Goal: Information Seeking & Learning: Check status

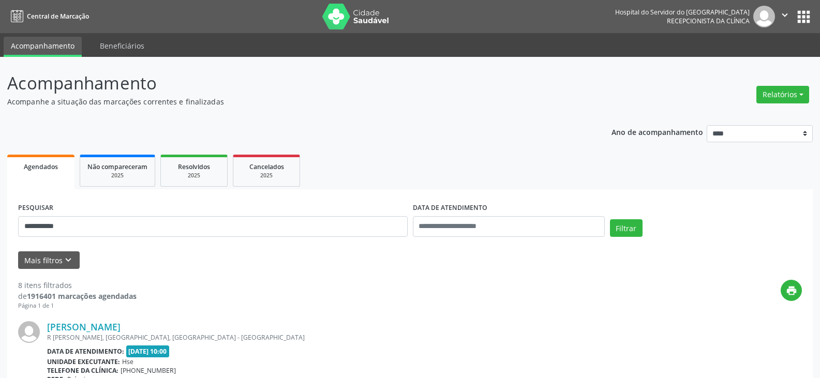
click at [104, 334] on div "R [PERSON_NAME], [GEOGRAPHIC_DATA], [GEOGRAPHIC_DATA] - [GEOGRAPHIC_DATA]" at bounding box center [346, 337] width 599 height 9
click at [110, 325] on link "[PERSON_NAME]" at bounding box center [83, 326] width 73 height 11
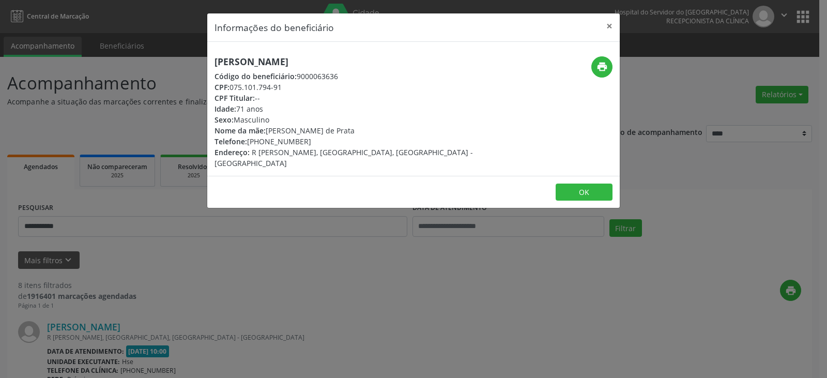
drag, startPoint x: 347, startPoint y: 63, endPoint x: 197, endPoint y: 53, distance: 150.9
click at [197, 53] on div "Informações do beneficiário × [PERSON_NAME][GEOGRAPHIC_DATA] Código do benefici…" at bounding box center [413, 189] width 827 height 378
copy h5 "[PERSON_NAME]"
click at [596, 28] on header "Informações do beneficiário ×" at bounding box center [413, 27] width 413 height 28
click at [611, 24] on button "×" at bounding box center [609, 25] width 21 height 25
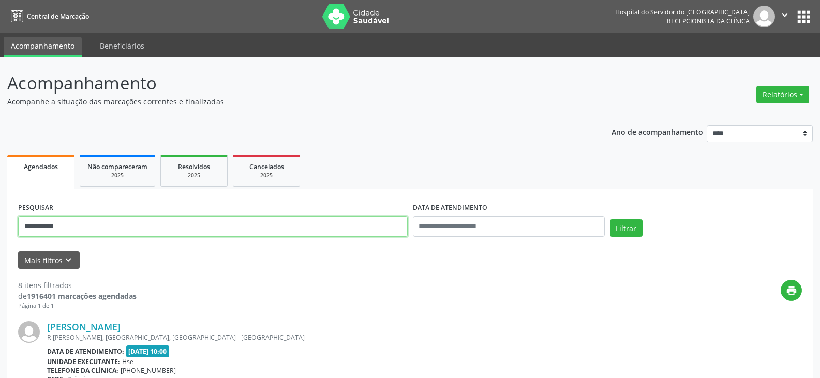
click at [131, 220] on input "**********" at bounding box center [212, 226] width 389 height 21
click at [132, 225] on input "**********" at bounding box center [212, 226] width 389 height 21
type input "**********"
click at [610, 219] on button "Filtrar" at bounding box center [626, 228] width 33 height 18
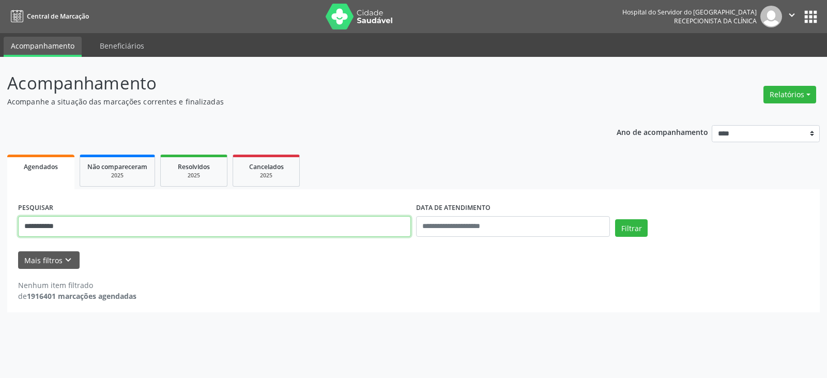
click at [128, 227] on input "**********" at bounding box center [214, 226] width 393 height 21
click at [127, 228] on input "**********" at bounding box center [214, 226] width 393 height 21
click at [615, 219] on button "Filtrar" at bounding box center [631, 228] width 33 height 18
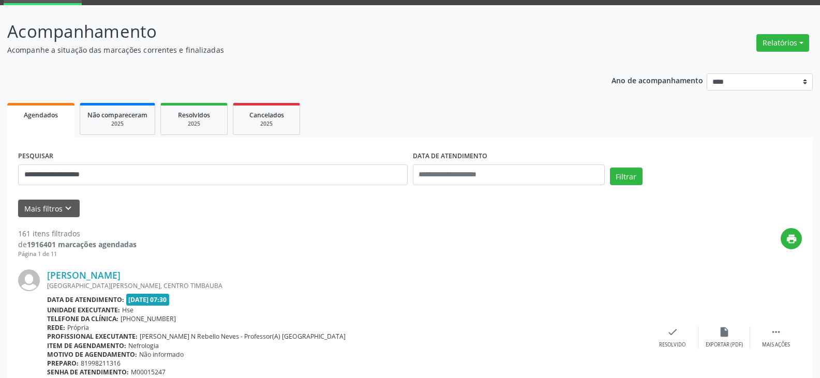
scroll to position [103, 0]
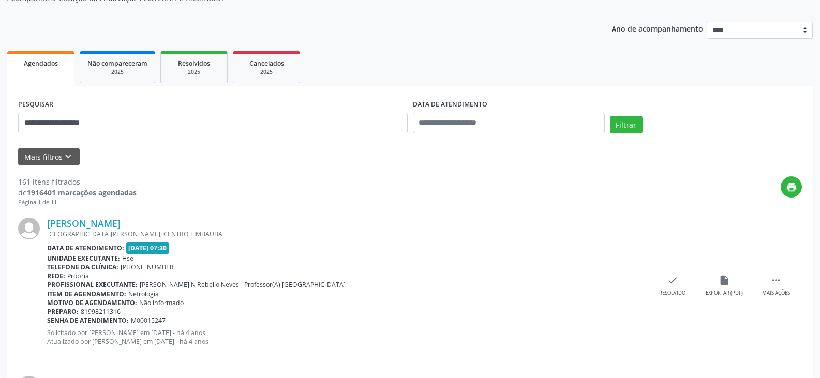
click at [127, 217] on div "[PERSON_NAME] [GEOGRAPHIC_DATA][PERSON_NAME], [GEOGRAPHIC_DATA] Data de atendim…" at bounding box center [410, 286] width 784 height 158
click at [121, 221] on link "[PERSON_NAME]" at bounding box center [83, 223] width 73 height 11
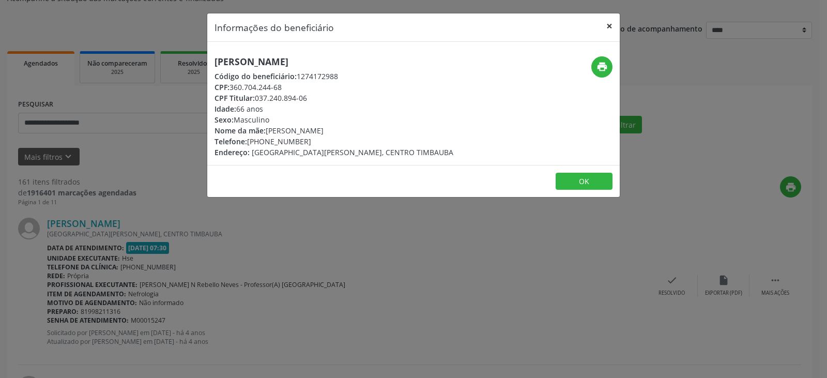
click at [613, 32] on button "×" at bounding box center [609, 25] width 21 height 25
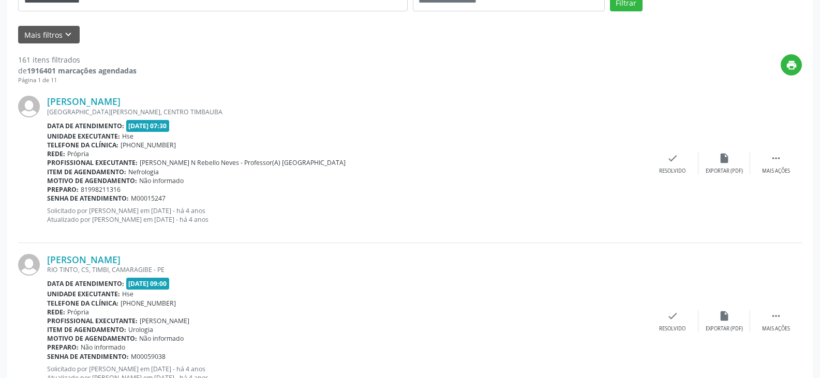
scroll to position [362, 0]
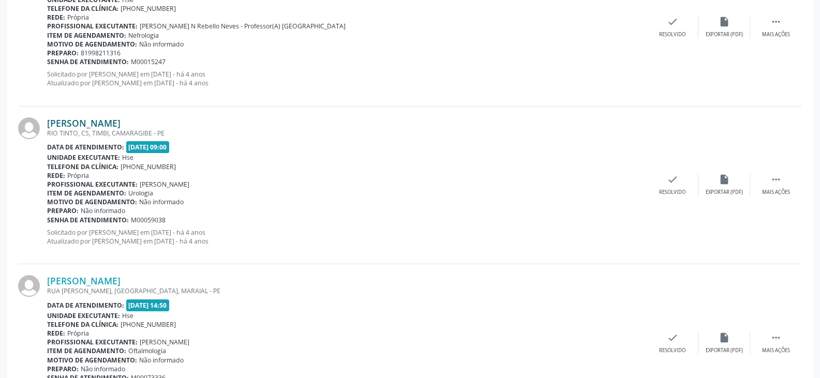
click at [115, 122] on link "[PERSON_NAME]" at bounding box center [83, 122] width 73 height 11
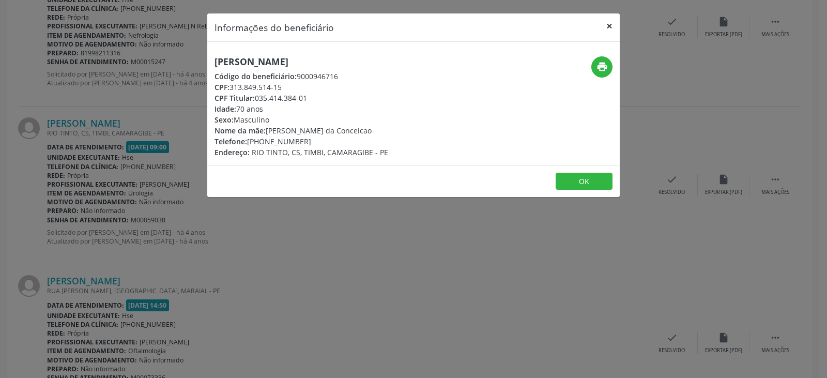
click at [605, 22] on button "×" at bounding box center [609, 25] width 21 height 25
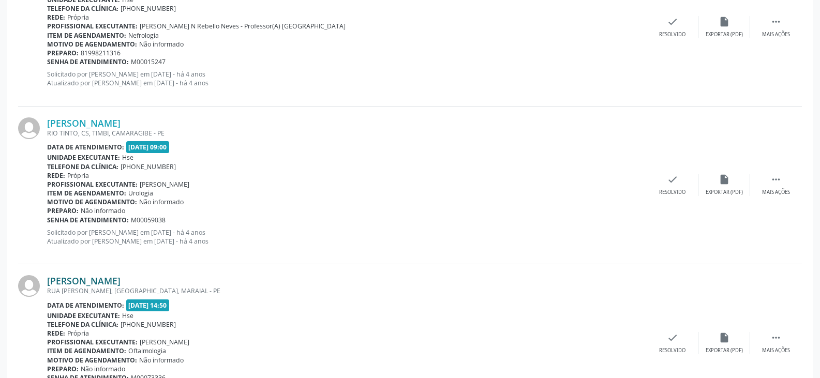
click at [121, 281] on link "[PERSON_NAME]" at bounding box center [83, 280] width 73 height 11
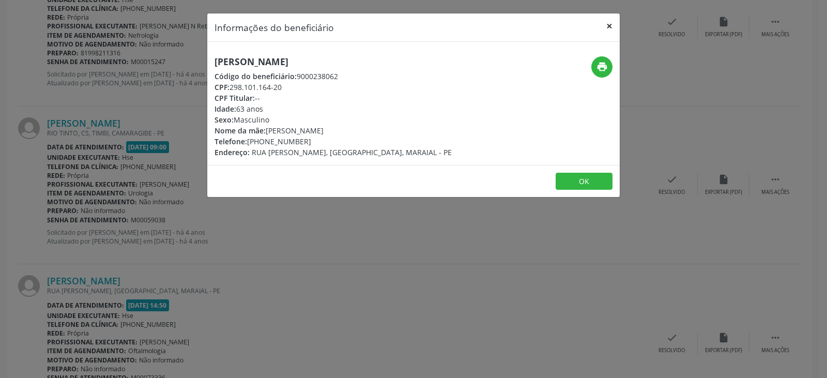
click at [602, 24] on button "×" at bounding box center [609, 25] width 21 height 25
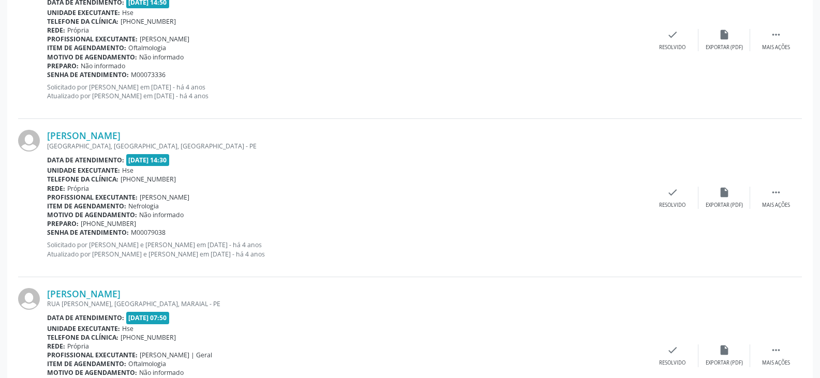
scroll to position [672, 0]
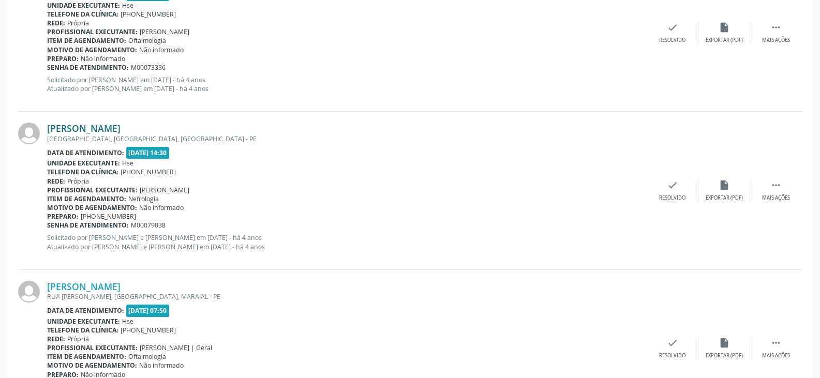
click at [112, 127] on link "[PERSON_NAME]" at bounding box center [83, 128] width 73 height 11
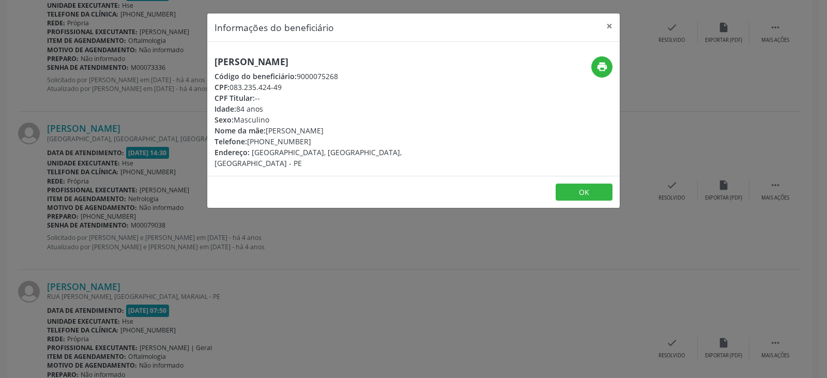
click at [113, 166] on div "Informações do beneficiário × [PERSON_NAME] Código do beneficiário: 9000075268 …" at bounding box center [413, 189] width 827 height 378
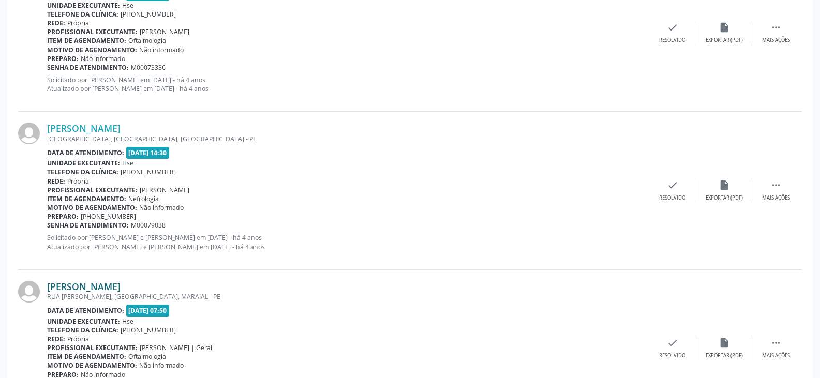
click at [121, 281] on link "[PERSON_NAME]" at bounding box center [83, 286] width 73 height 11
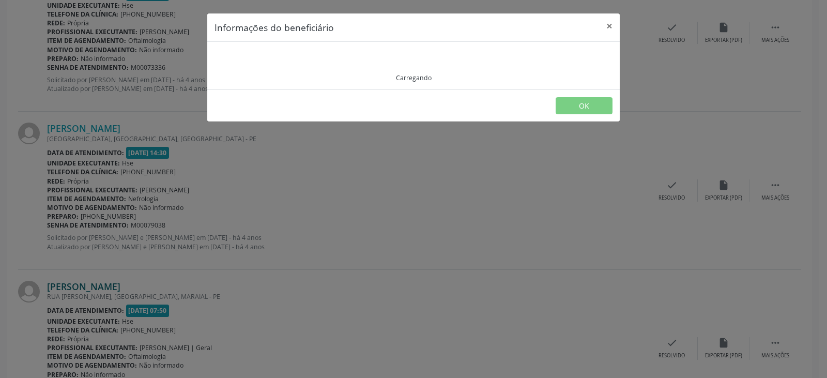
click at [124, 298] on div "Informações do beneficiário × Carregando OK" at bounding box center [413, 189] width 827 height 378
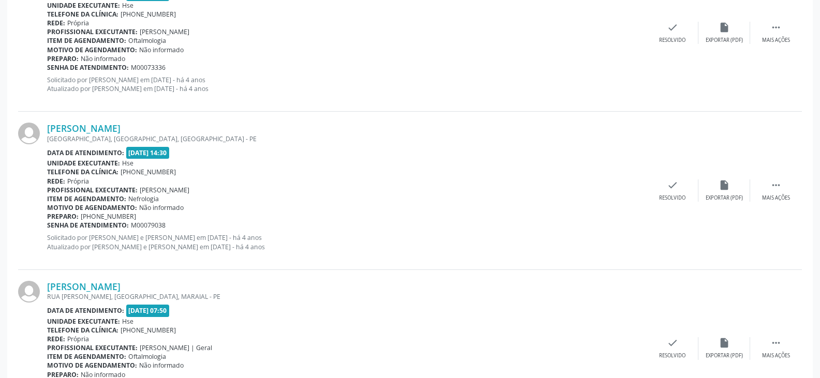
click at [121, 293] on div "RUA [PERSON_NAME], [GEOGRAPHIC_DATA], MARAIAL - PE" at bounding box center [346, 296] width 599 height 9
click at [121, 283] on link "[PERSON_NAME]" at bounding box center [83, 286] width 73 height 11
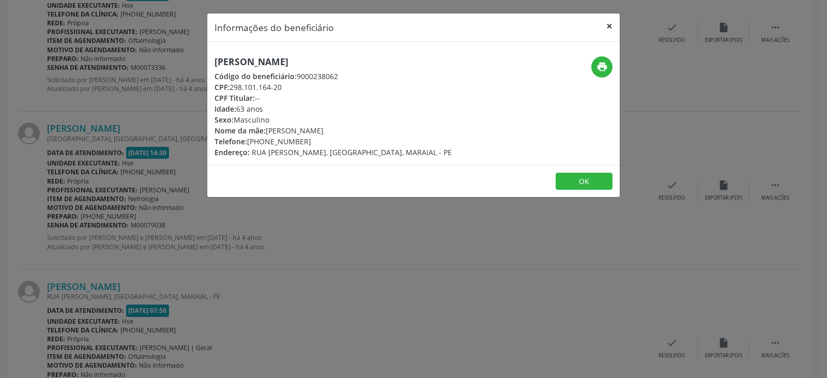
click at [608, 26] on button "×" at bounding box center [609, 25] width 21 height 25
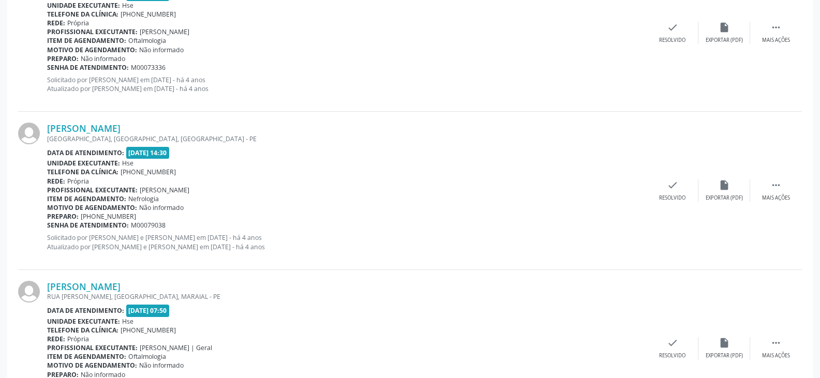
scroll to position [983, 0]
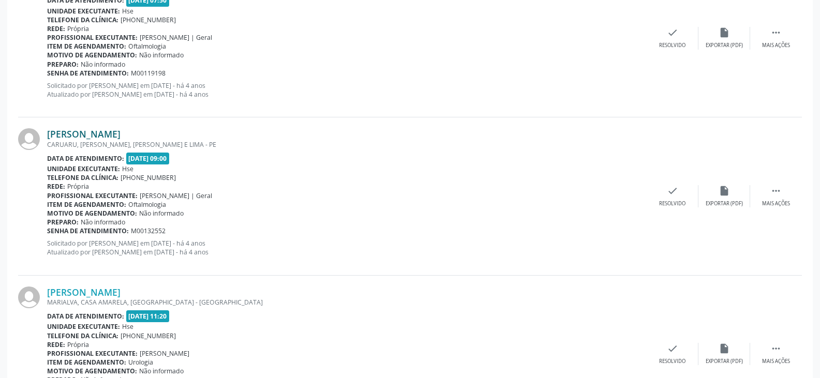
click at [117, 130] on link "[PERSON_NAME]" at bounding box center [83, 133] width 73 height 11
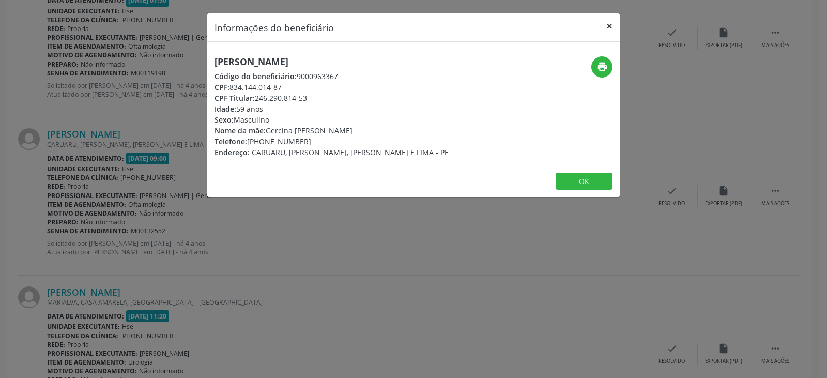
click at [604, 32] on button "×" at bounding box center [609, 25] width 21 height 25
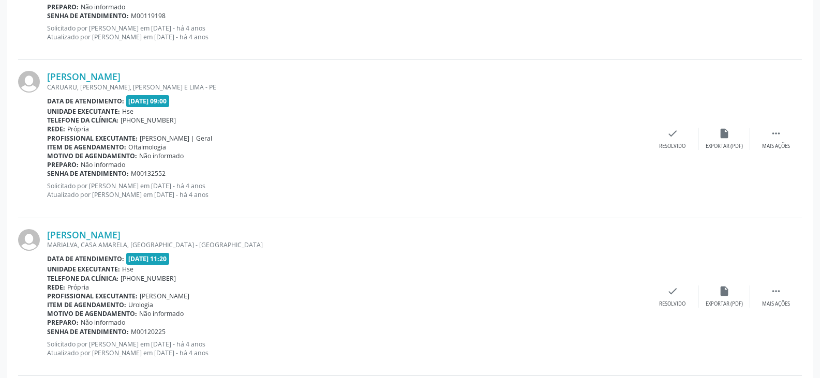
scroll to position [1086, 0]
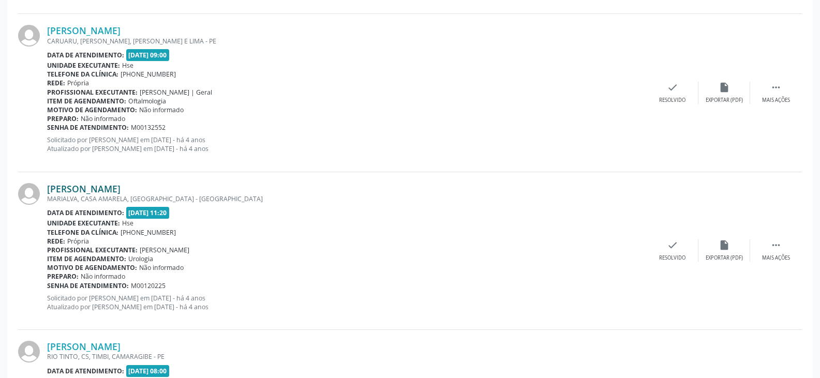
click at [121, 191] on link "[PERSON_NAME]" at bounding box center [83, 188] width 73 height 11
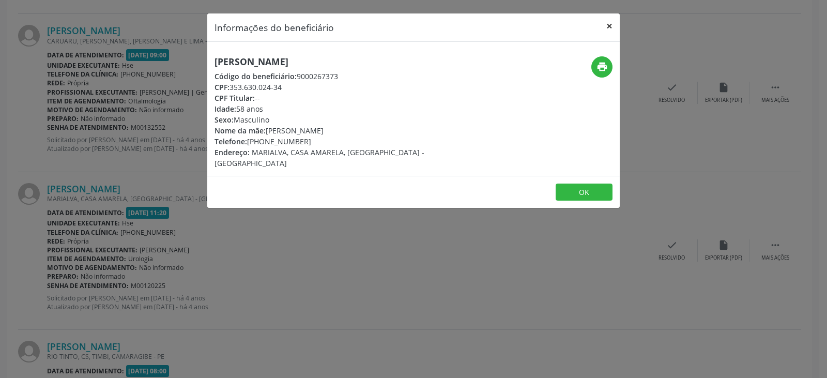
click at [606, 36] on button "×" at bounding box center [609, 25] width 21 height 25
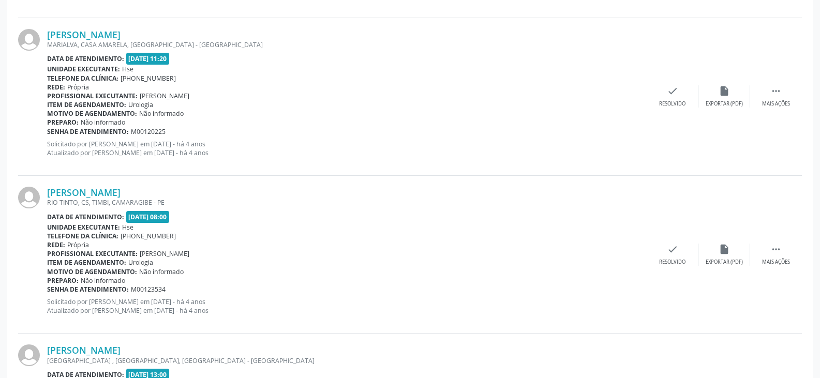
scroll to position [1241, 0]
click at [113, 193] on link "[PERSON_NAME]" at bounding box center [83, 191] width 73 height 11
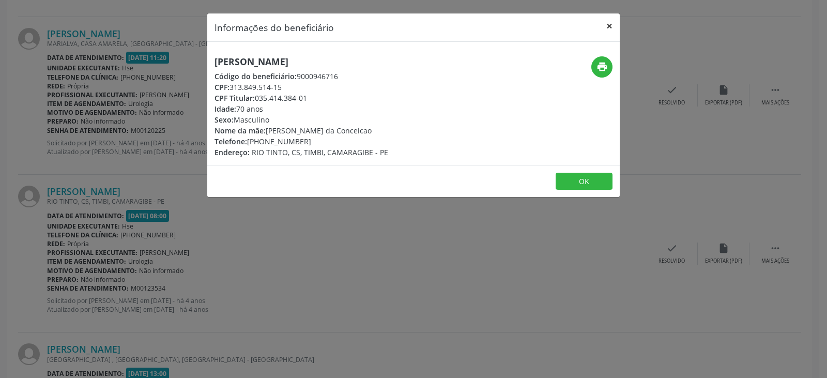
click at [606, 30] on button "×" at bounding box center [609, 25] width 21 height 25
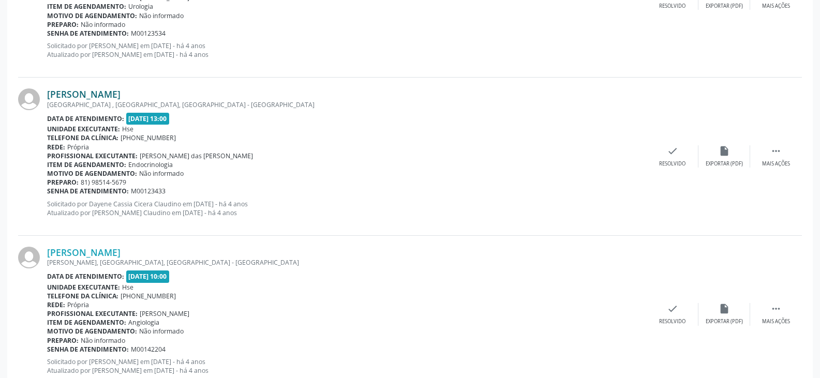
scroll to position [1500, 0]
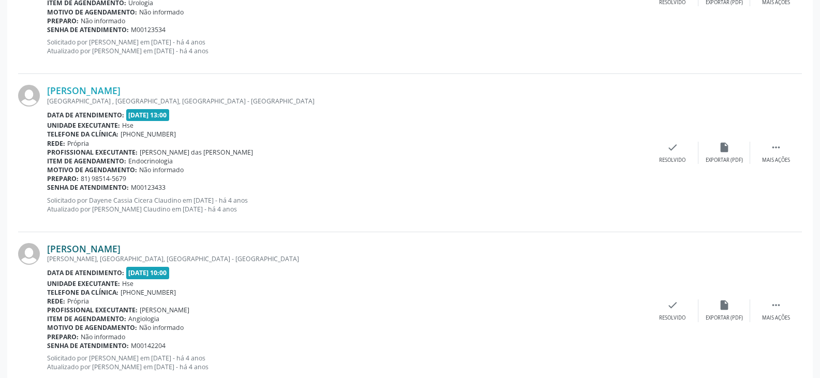
click at [116, 251] on link "[PERSON_NAME]" at bounding box center [83, 248] width 73 height 11
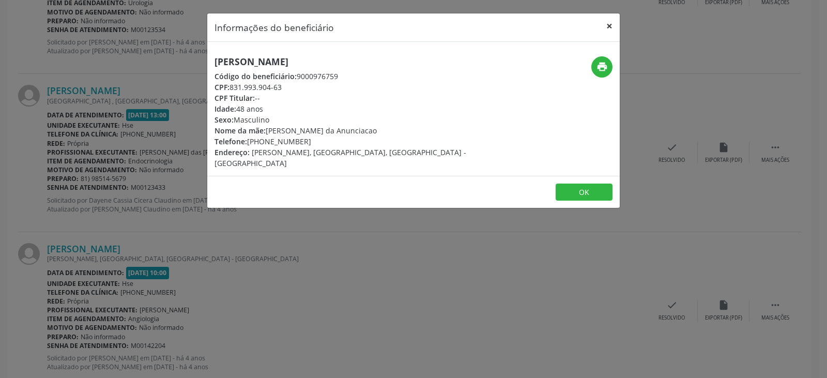
click at [601, 17] on button "×" at bounding box center [609, 25] width 21 height 25
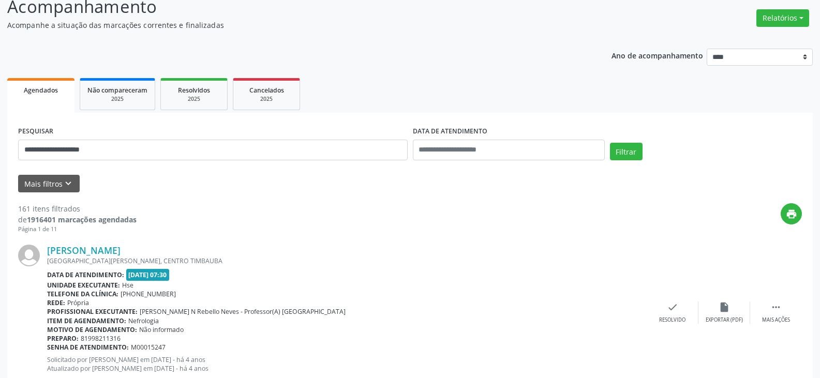
scroll to position [52, 0]
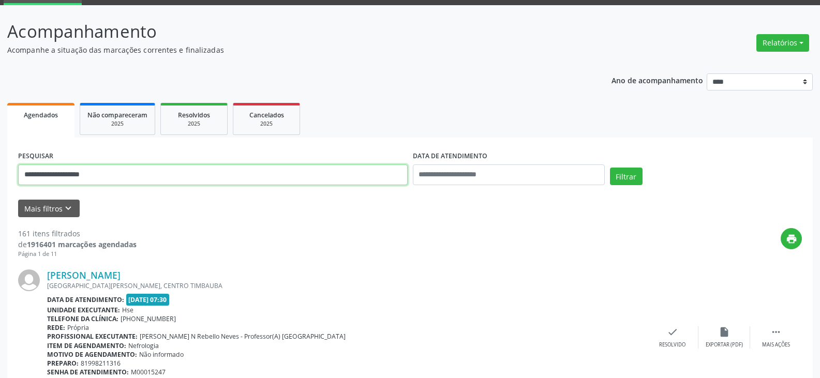
drag, startPoint x: 144, startPoint y: 176, endPoint x: 2, endPoint y: 185, distance: 142.5
drag, startPoint x: 107, startPoint y: 179, endPoint x: 0, endPoint y: 177, distance: 106.6
paste input "**********"
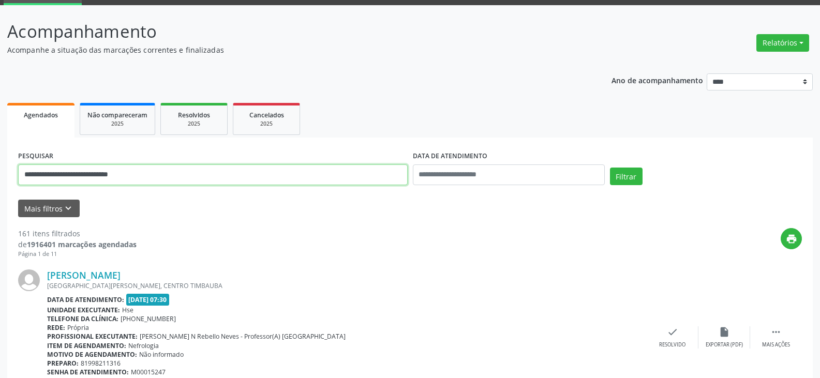
click at [108, 175] on input "**********" at bounding box center [212, 174] width 389 height 21
click at [610, 168] on button "Filtrar" at bounding box center [626, 177] width 33 height 18
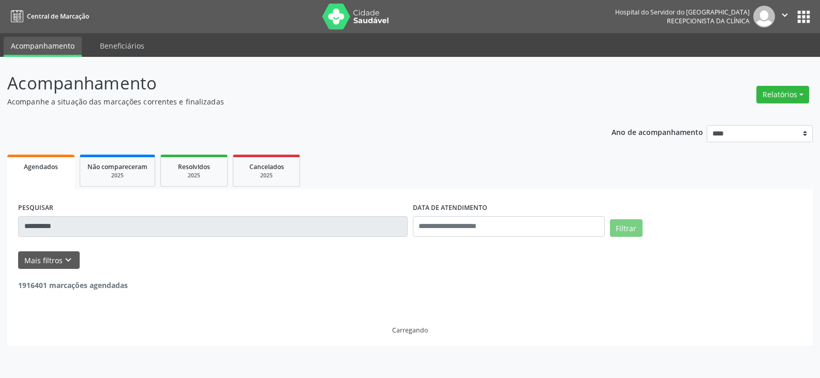
scroll to position [0, 0]
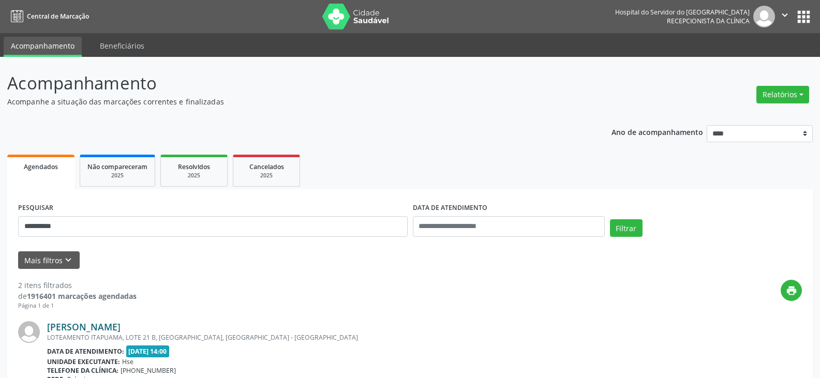
click at [116, 328] on link "[PERSON_NAME]" at bounding box center [83, 326] width 73 height 11
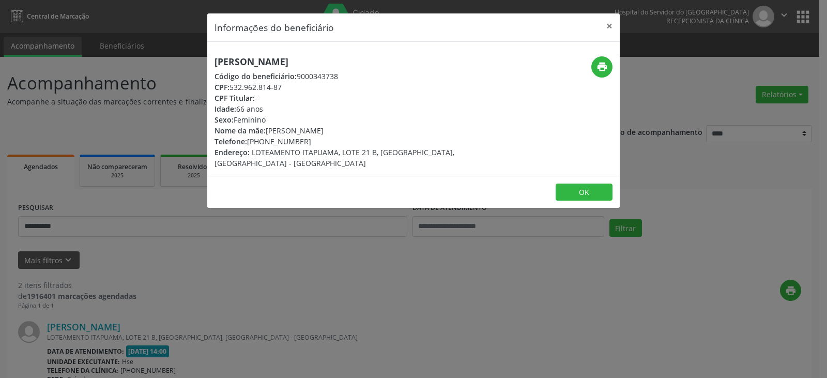
drag, startPoint x: 363, startPoint y: 44, endPoint x: 172, endPoint y: 53, distance: 190.5
click at [172, 53] on div "Informações do beneficiário × [PERSON_NAME] Código do beneficiário: 9000343738 …" at bounding box center [413, 189] width 827 height 378
copy h5 "[PERSON_NAME]"
click at [608, 25] on button "×" at bounding box center [609, 25] width 21 height 25
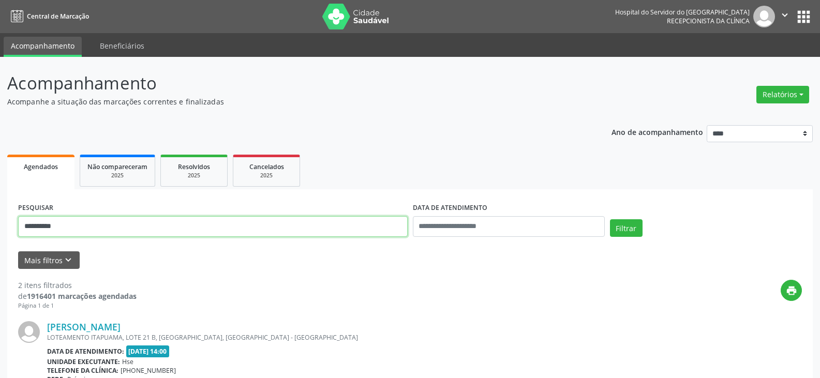
drag, startPoint x: 111, startPoint y: 225, endPoint x: 0, endPoint y: 228, distance: 111.2
click at [0, 228] on div "**********" at bounding box center [410, 350] width 820 height 587
type input "**********"
click at [610, 219] on button "Filtrar" at bounding box center [626, 228] width 33 height 18
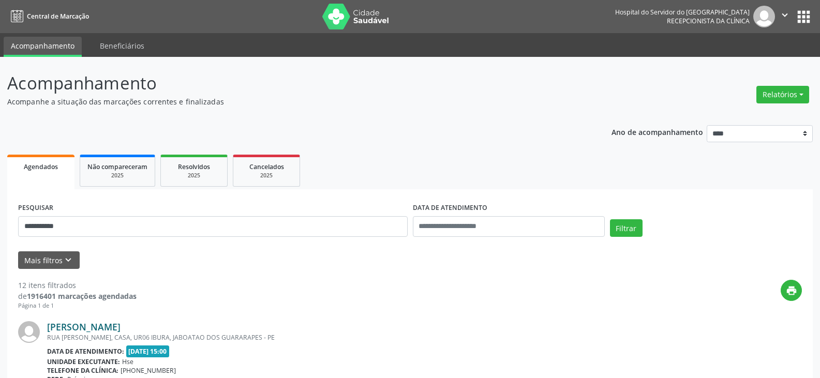
click at [121, 328] on link "[PERSON_NAME]" at bounding box center [83, 326] width 73 height 11
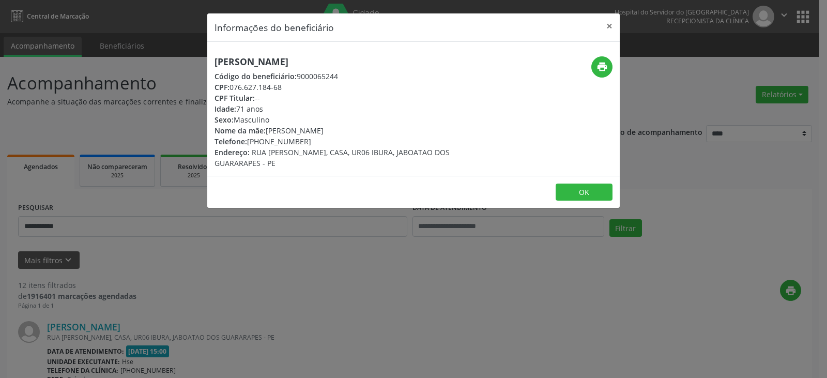
drag, startPoint x: 363, startPoint y: 63, endPoint x: 212, endPoint y: 61, distance: 151.5
click at [212, 61] on div "[PERSON_NAME] Código do beneficiário: 9000065244 CPF: 076.627.184-68 CPF Titula…" at bounding box center [344, 112] width 275 height 112
copy h5 "[PERSON_NAME]"
click at [606, 22] on button "×" at bounding box center [609, 25] width 21 height 25
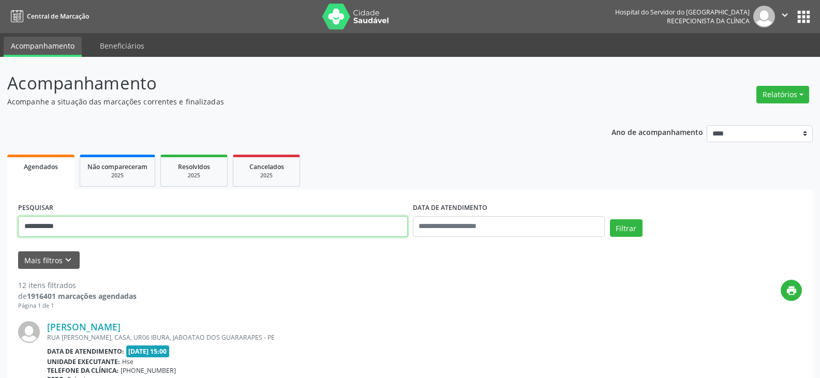
drag, startPoint x: 98, startPoint y: 229, endPoint x: 0, endPoint y: 229, distance: 98.3
type input "**********"
click at [610, 219] on button "Filtrar" at bounding box center [626, 228] width 33 height 18
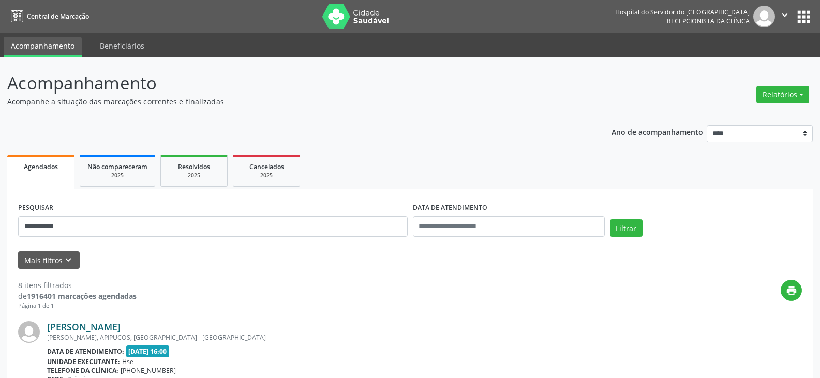
click at [118, 324] on link "[PERSON_NAME]" at bounding box center [83, 326] width 73 height 11
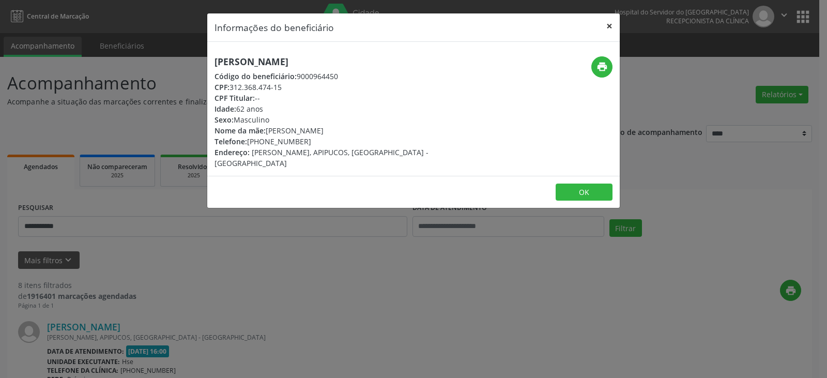
click at [609, 29] on button "×" at bounding box center [609, 25] width 21 height 25
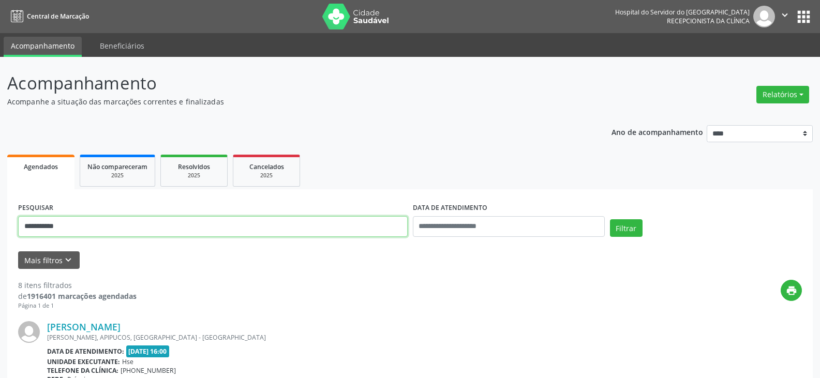
drag, startPoint x: 178, startPoint y: 223, endPoint x: 0, endPoint y: 231, distance: 178.1
type input "**********"
click at [610, 219] on button "Filtrar" at bounding box center [626, 228] width 33 height 18
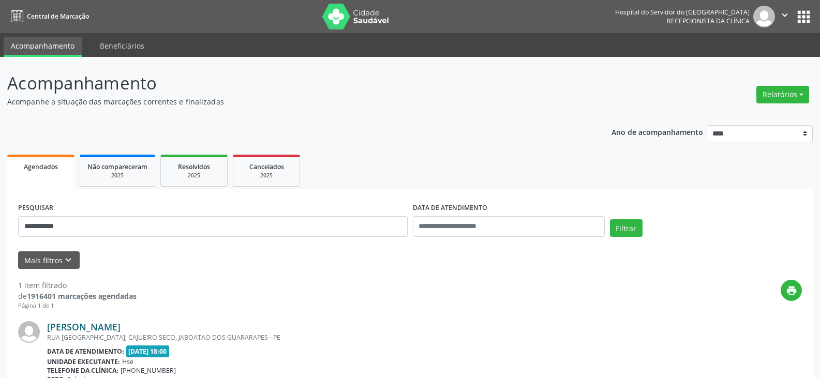
click at [78, 325] on link "[PERSON_NAME]" at bounding box center [83, 326] width 73 height 11
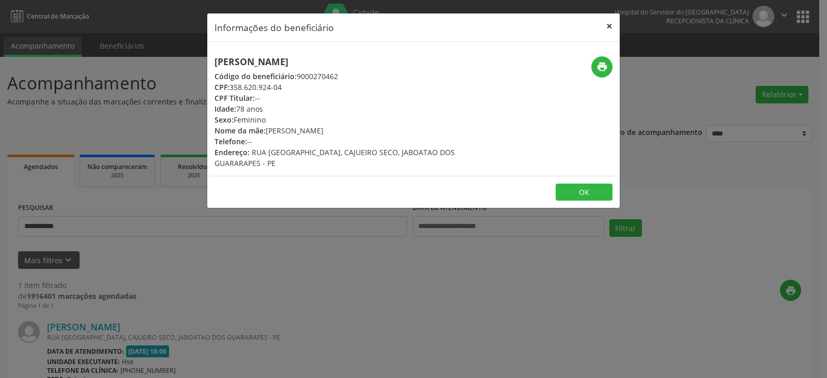
click at [606, 25] on button "×" at bounding box center [609, 25] width 21 height 25
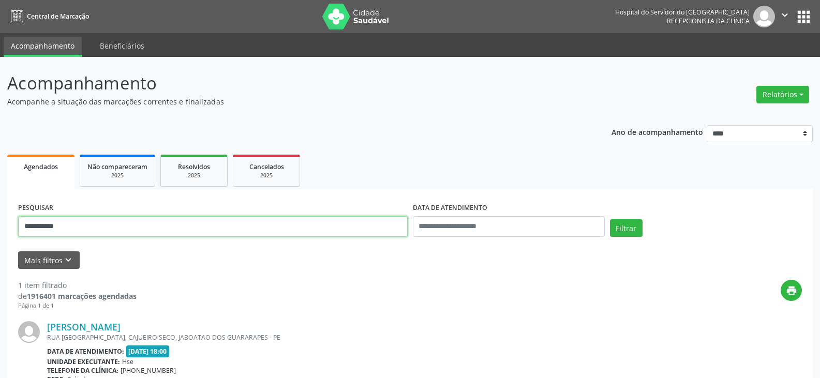
drag, startPoint x: 206, startPoint y: 222, endPoint x: 0, endPoint y: 236, distance: 206.3
click at [0, 236] on div "**********" at bounding box center [410, 271] width 820 height 429
